Goal: Find specific page/section: Locate a particular part of the current website

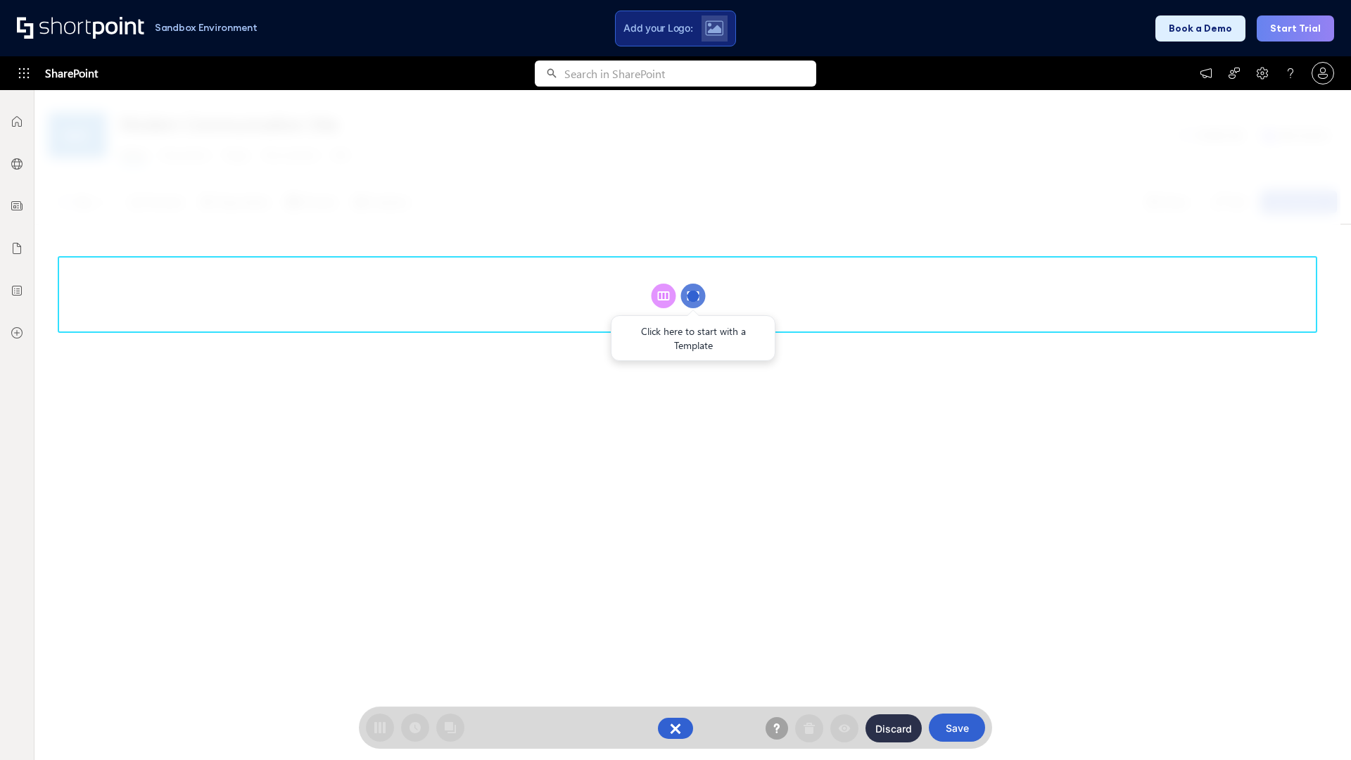
click at [693, 295] on circle at bounding box center [693, 295] width 25 height 25
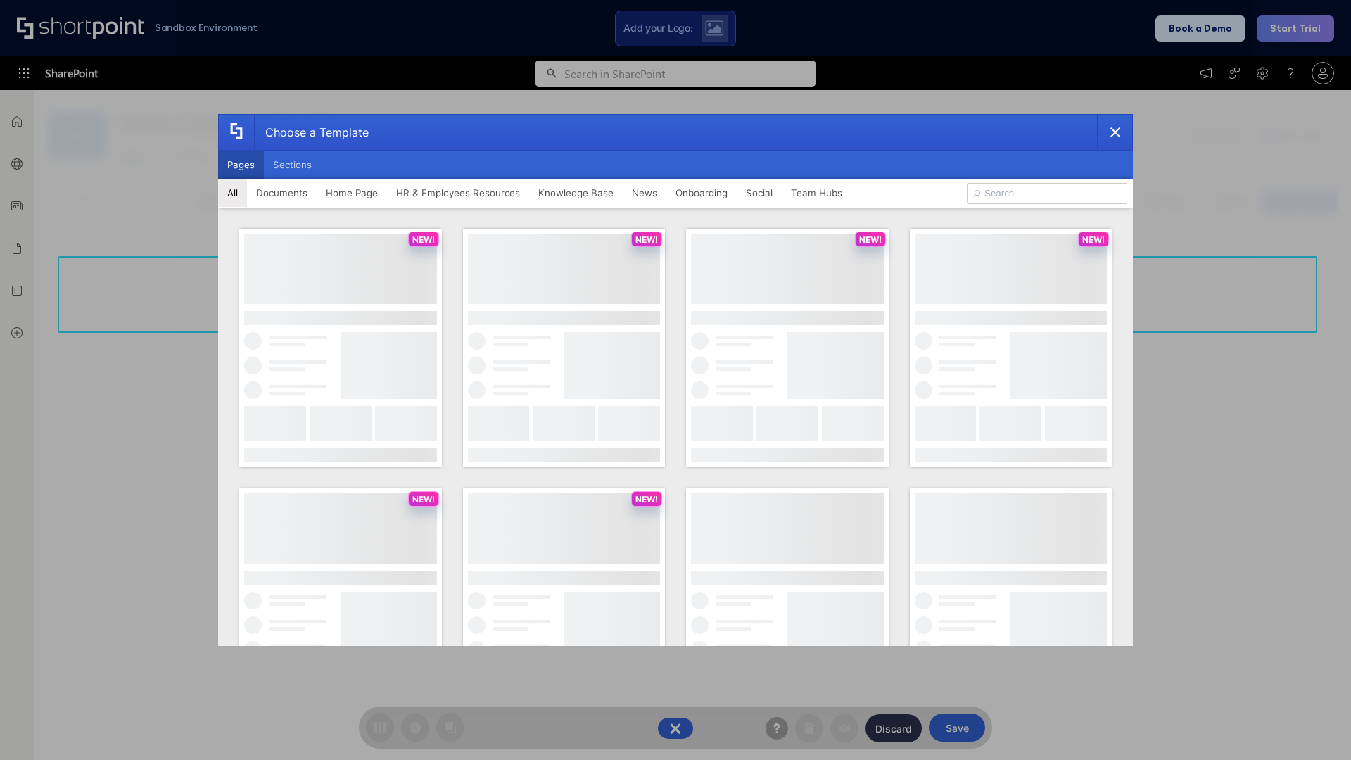
click at [241, 165] on button "Pages" at bounding box center [241, 165] width 46 height 28
type input "HR 2"
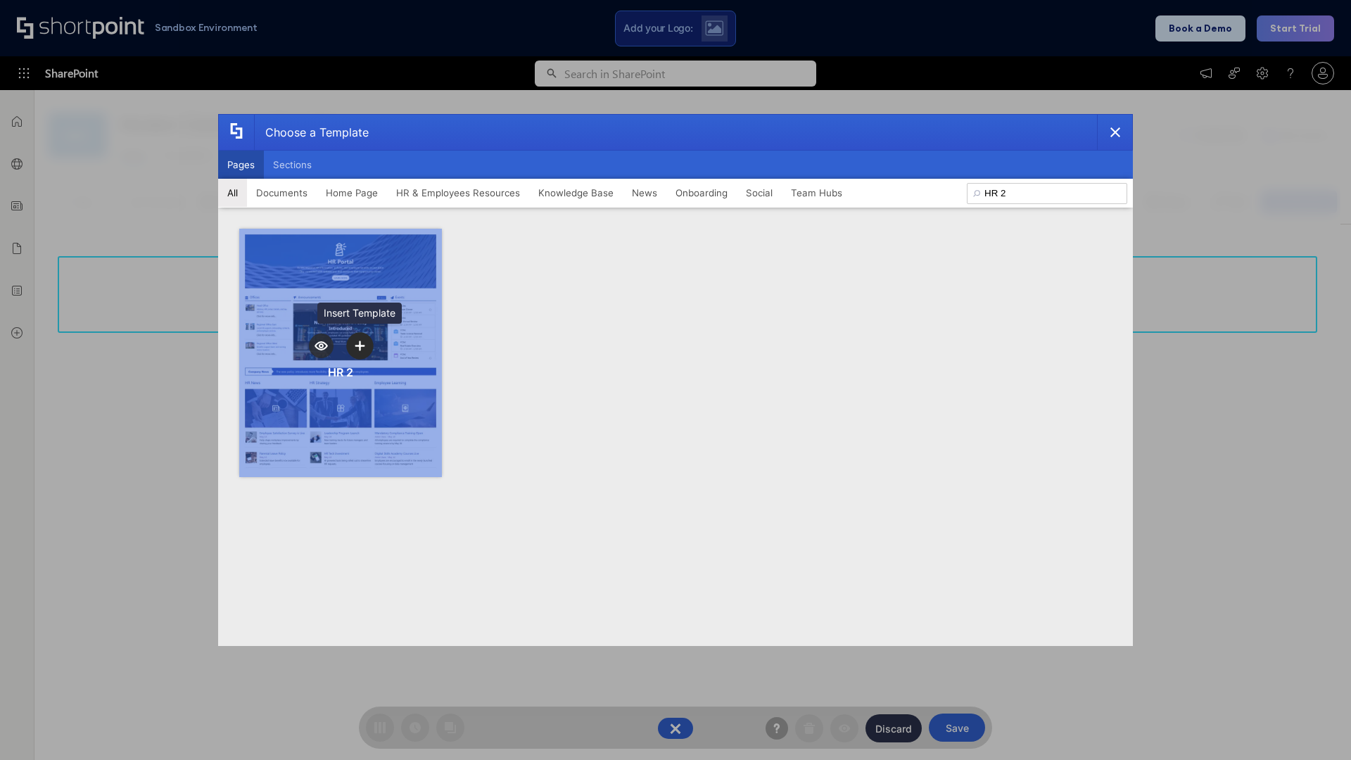
click at [359, 345] on icon "template selector" at bounding box center [360, 345] width 10 height 10
